Goal: Download file/media

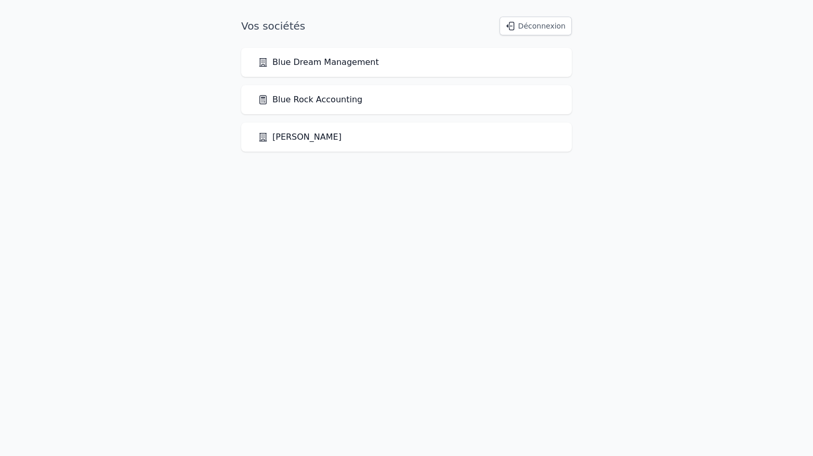
click at [344, 98] on link "Blue Rock Accounting" at bounding box center [310, 100] width 104 height 12
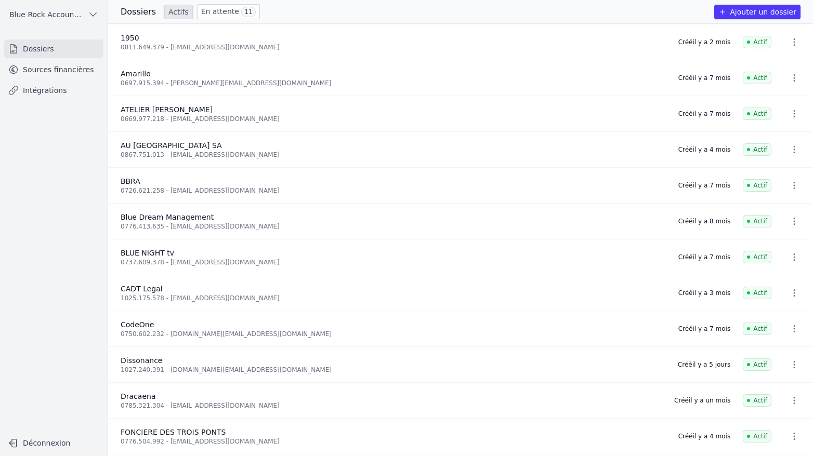
click at [60, 70] on link "Sources financières" at bounding box center [53, 69] width 99 height 19
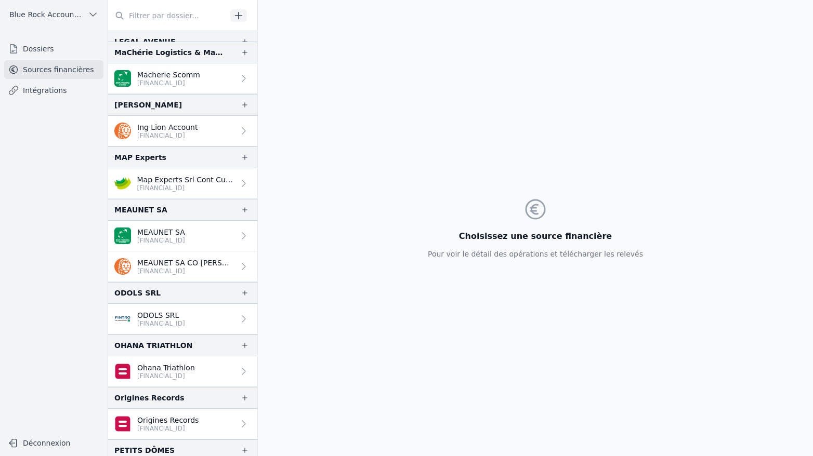
scroll to position [1577, 0]
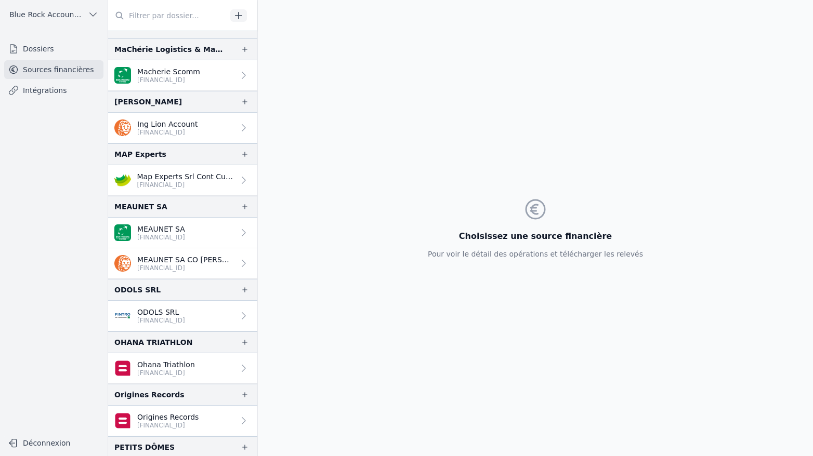
click at [162, 231] on p "MEAUNET SA" at bounding box center [161, 229] width 48 height 10
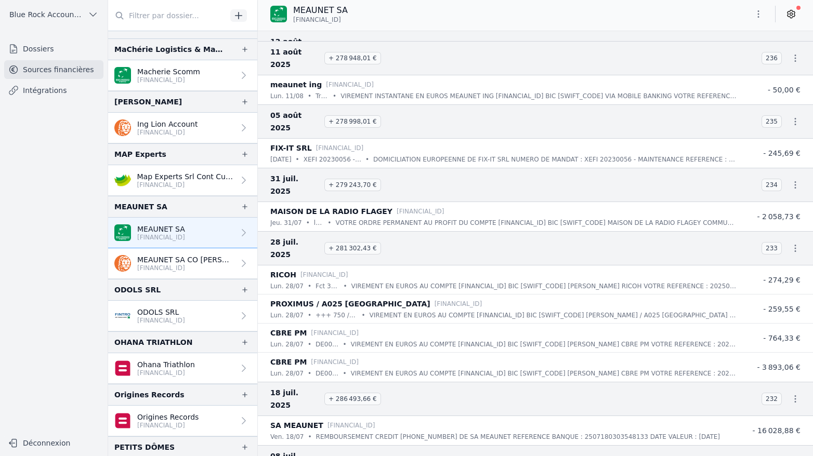
scroll to position [1254, 0]
click at [756, 8] on button "button" at bounding box center [758, 14] width 21 height 17
click at [741, 55] on button "Exporter" at bounding box center [733, 55] width 75 height 19
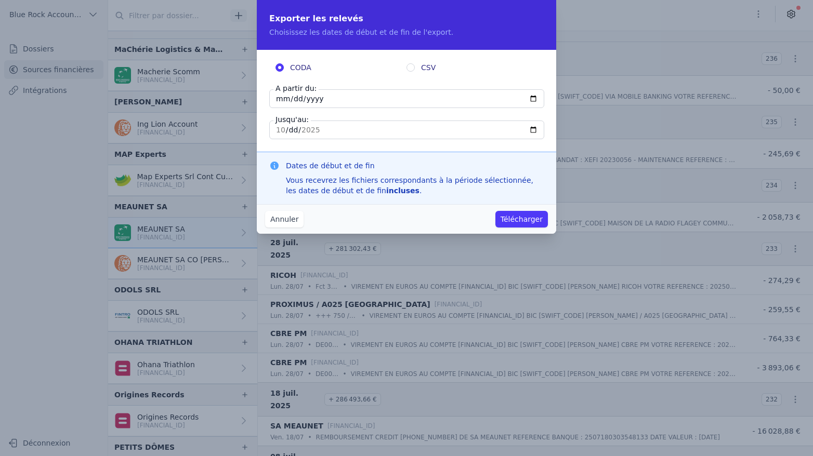
click at [404, 68] on label "CODA" at bounding box center [340, 67] width 131 height 10
click at [284, 68] on input "CODA" at bounding box center [279, 67] width 8 height 8
click at [413, 65] on input "CSV" at bounding box center [410, 67] width 8 height 8
radio input "true"
radio input "false"
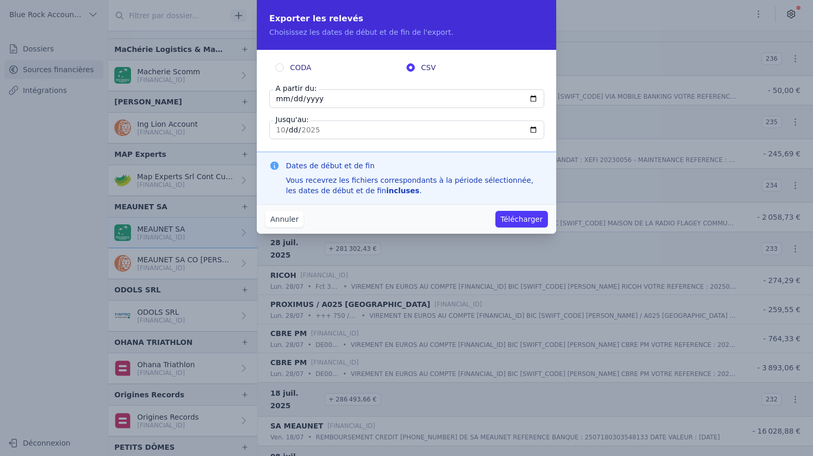
click at [289, 100] on input "[DATE]" at bounding box center [406, 98] width 275 height 19
click at [279, 98] on input "[DATE]" at bounding box center [406, 98] width 275 height 19
type input "[DATE]"
click at [525, 219] on button "Télécharger" at bounding box center [521, 219] width 52 height 17
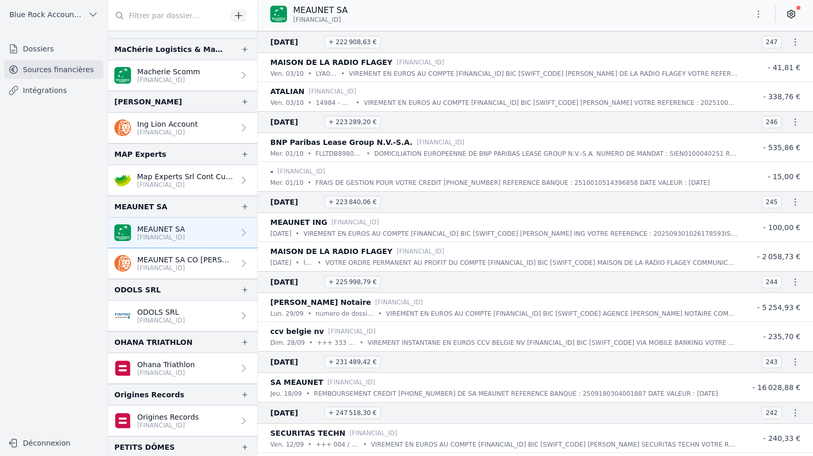
scroll to position [0, 0]
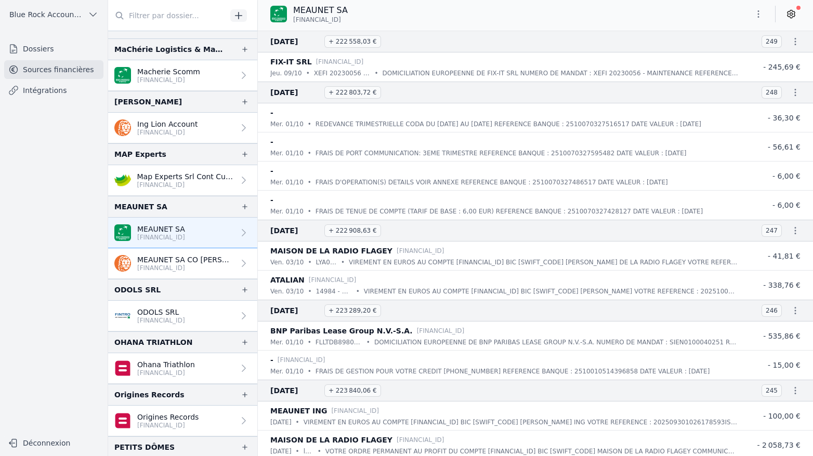
click at [156, 265] on p "[FINANCIAL_ID]" at bounding box center [185, 268] width 97 height 8
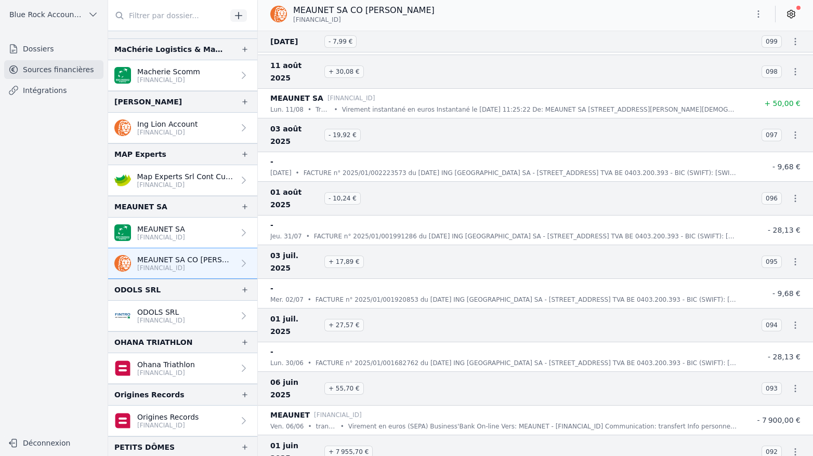
scroll to position [62, 0]
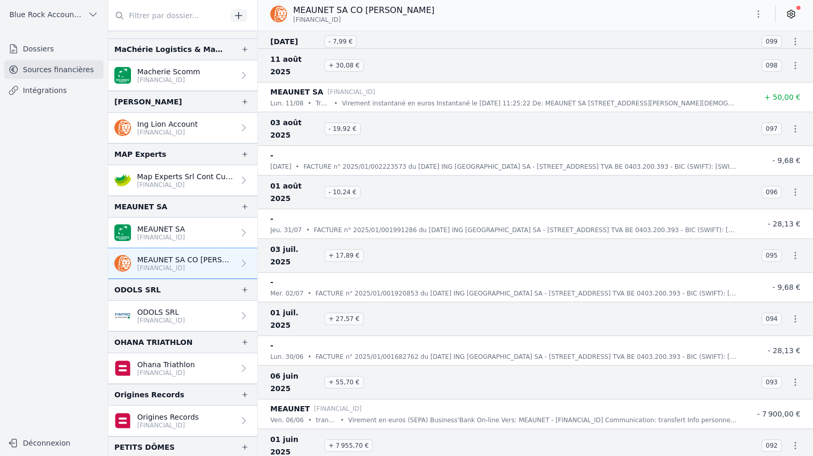
click at [754, 15] on icon "button" at bounding box center [758, 14] width 10 height 10
click at [719, 56] on button "Exporter" at bounding box center [733, 55] width 75 height 19
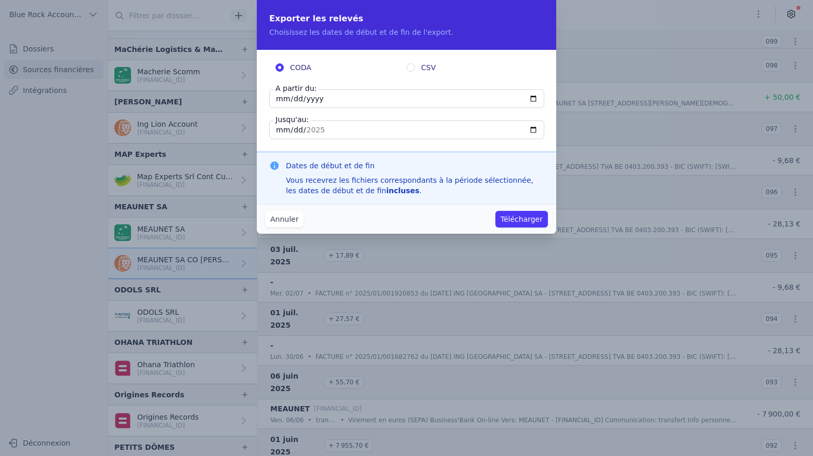
click at [291, 97] on input "[DATE]" at bounding box center [406, 98] width 275 height 19
type input "[DATE]"
click at [412, 70] on input "CSV" at bounding box center [410, 67] width 8 height 8
radio input "true"
radio input "false"
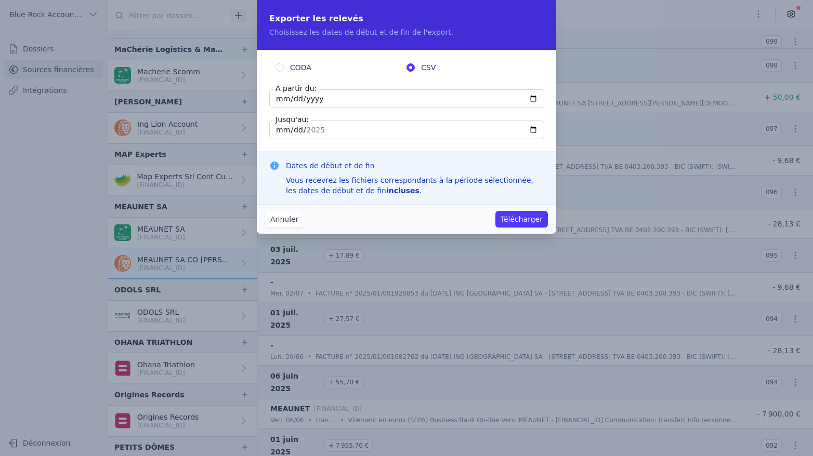
click at [522, 226] on button "Télécharger" at bounding box center [521, 219] width 52 height 17
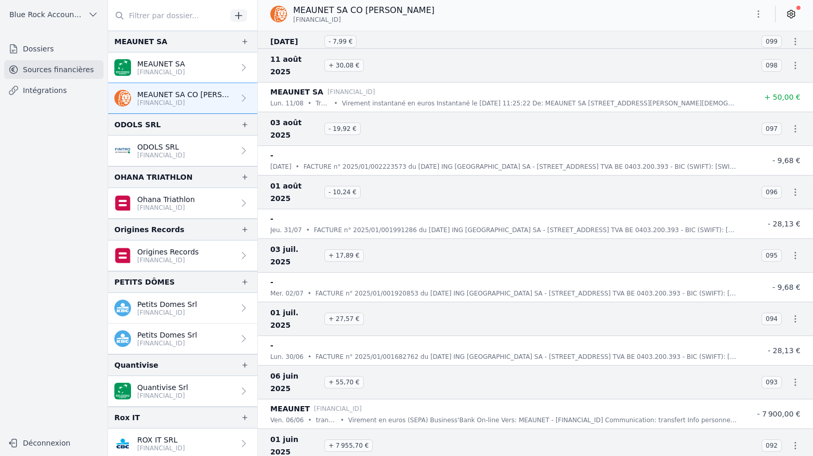
scroll to position [1755, 0]
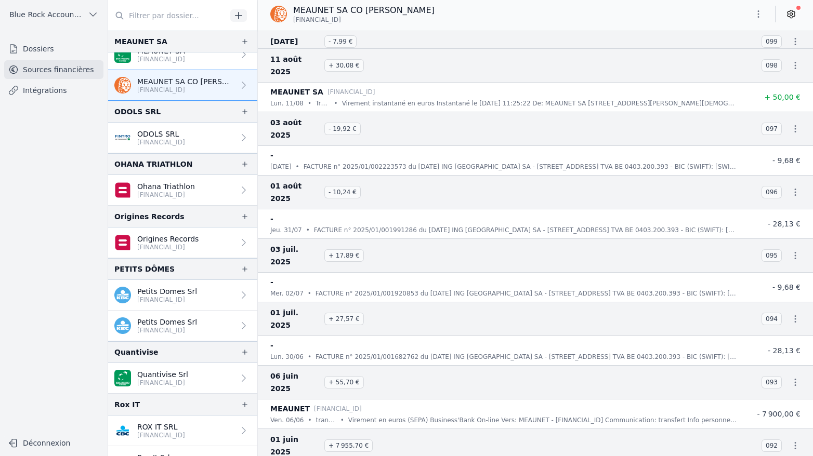
click at [92, 223] on nav "Dossiers Sources financières Intégrations" at bounding box center [53, 232] width 91 height 385
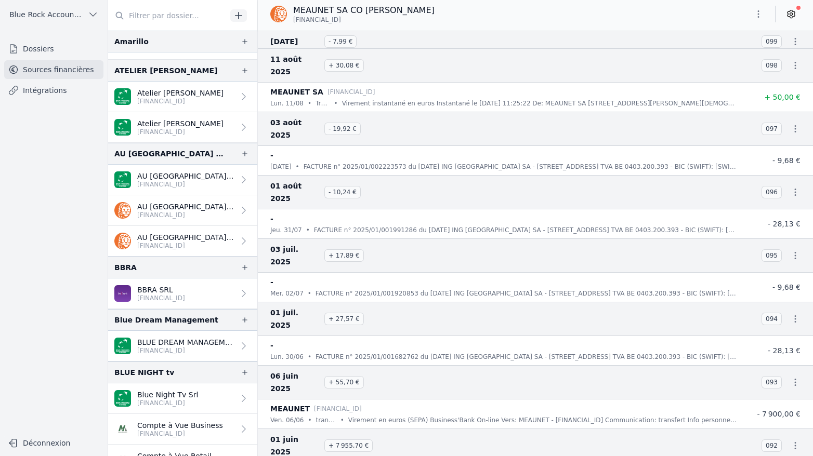
scroll to position [0, 0]
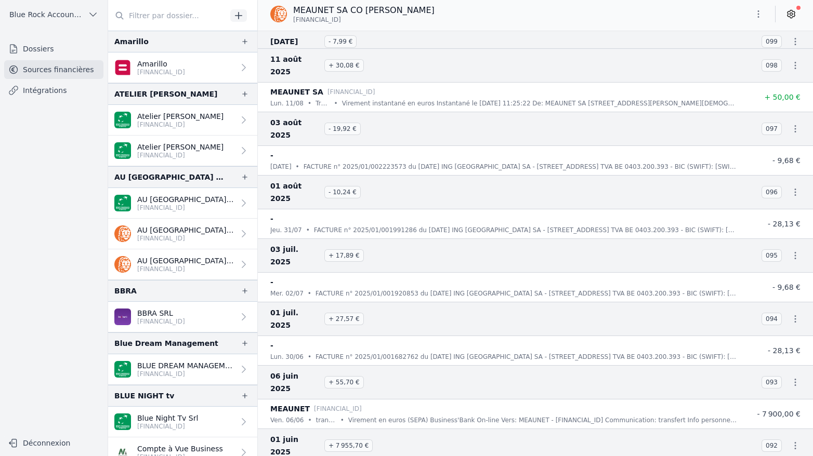
click at [126, 12] on span at bounding box center [120, 15] width 12 height 12
click at [141, 15] on input "text" at bounding box center [167, 15] width 119 height 19
click at [52, 93] on link "Intégrations" at bounding box center [53, 90] width 99 height 19
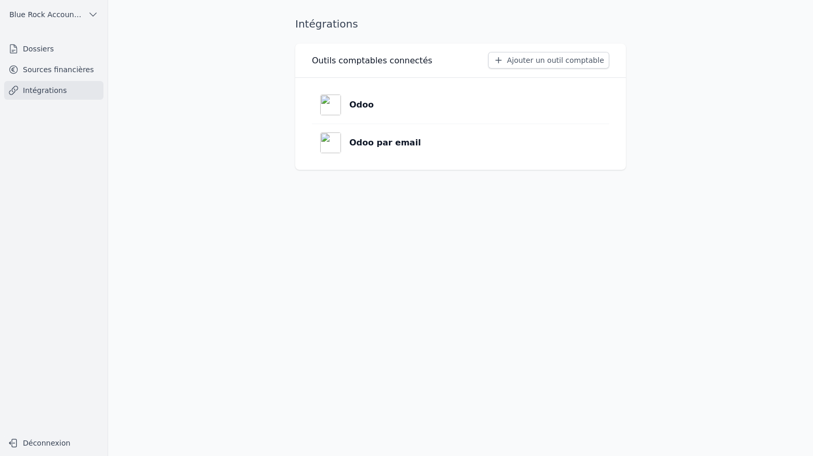
click at [49, 65] on link "Sources financières" at bounding box center [53, 69] width 99 height 19
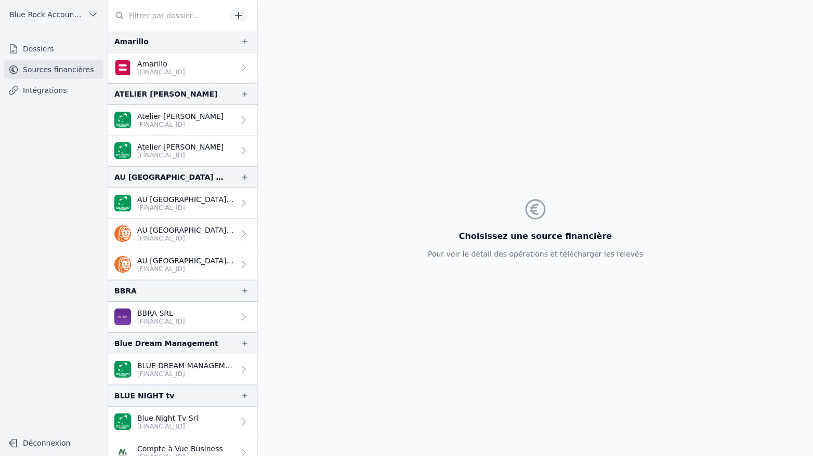
click at [41, 48] on link "Dossiers" at bounding box center [53, 49] width 99 height 19
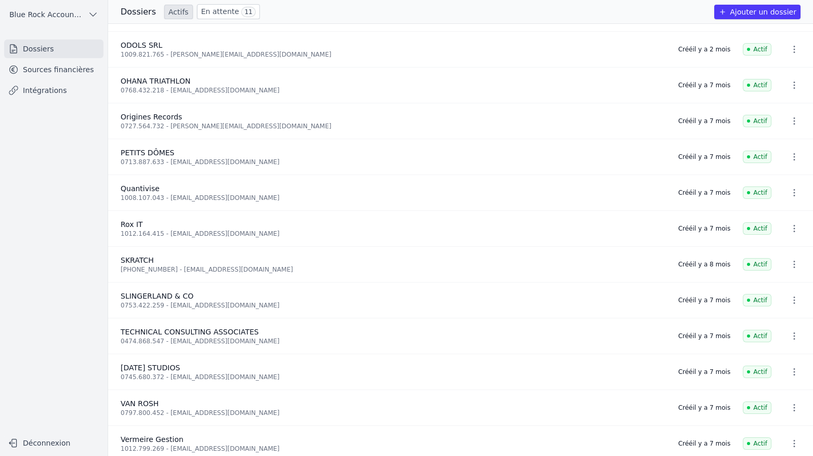
scroll to position [1150, 0]
